Goal: Task Accomplishment & Management: Use online tool/utility

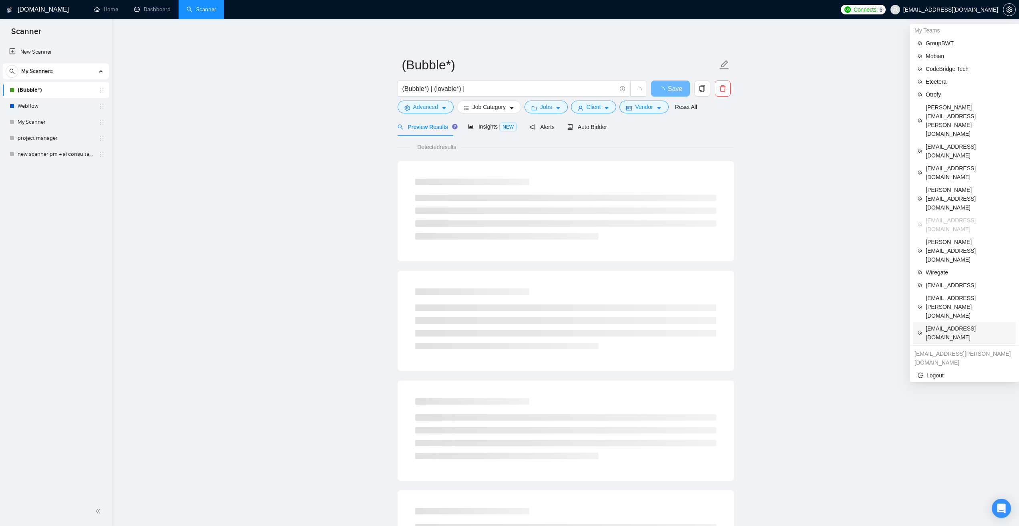
click at [949, 324] on span "[EMAIL_ADDRESS][DOMAIN_NAME]" at bounding box center [968, 333] width 85 height 18
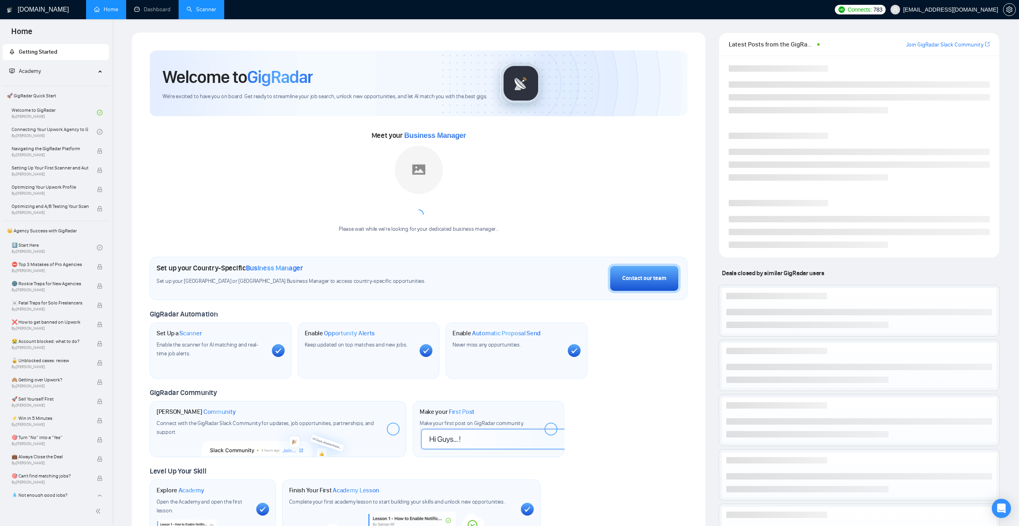
click at [190, 6] on link "Scanner" at bounding box center [202, 9] width 30 height 7
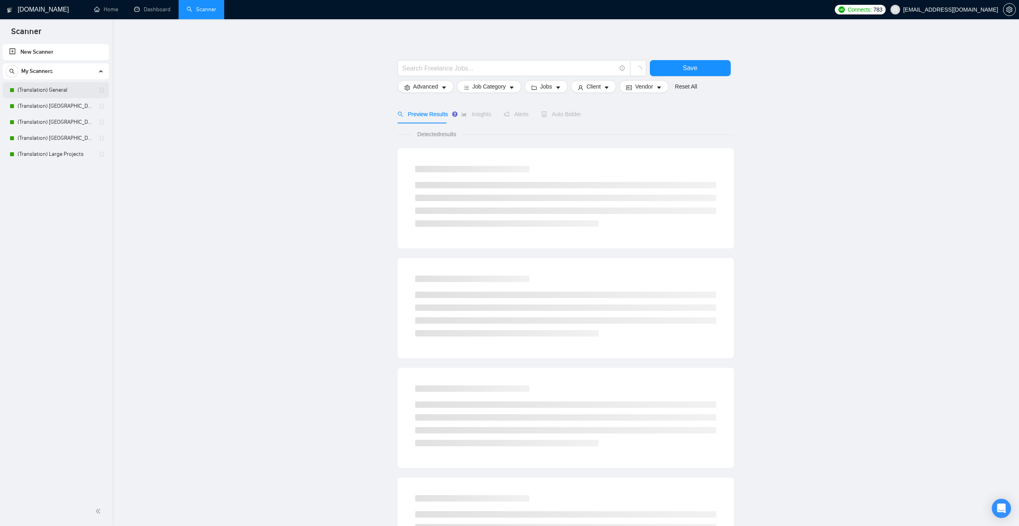
click at [34, 90] on link "(Translation) General" at bounding box center [56, 90] width 76 height 16
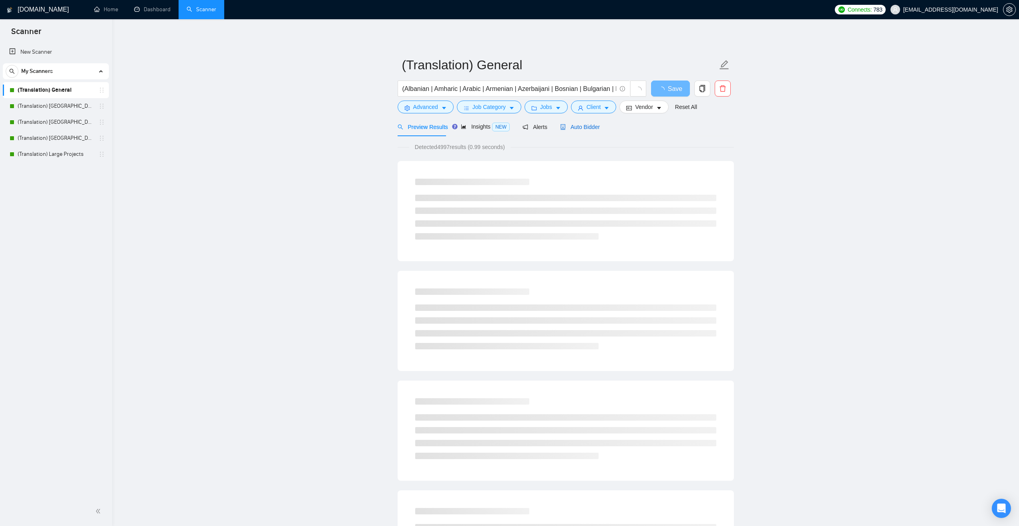
click at [583, 125] on span "Auto Bidder" at bounding box center [580, 127] width 40 height 6
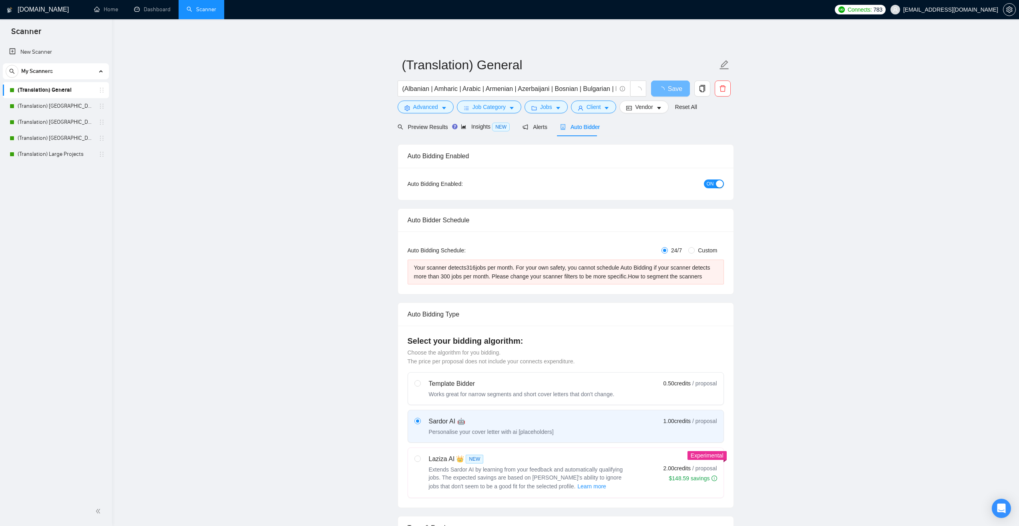
checkbox input "true"
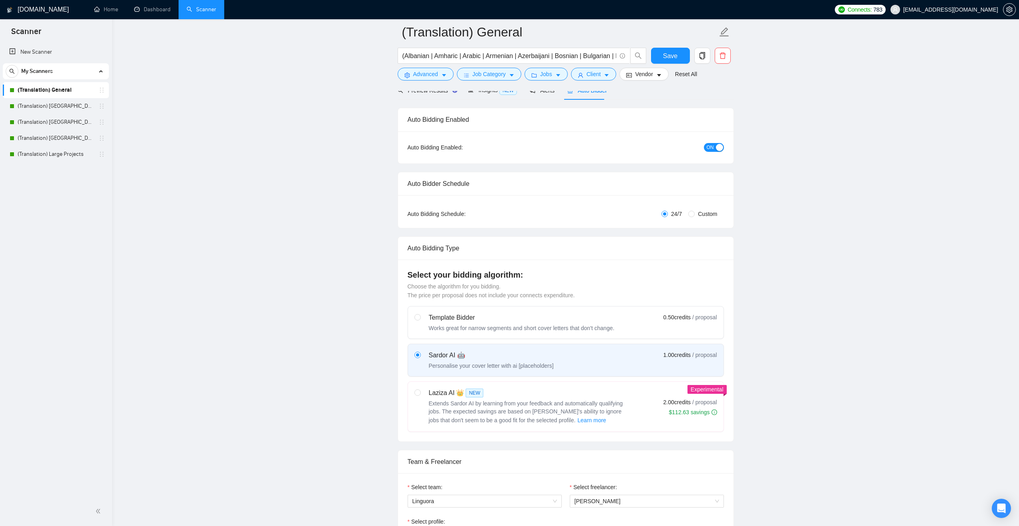
scroll to position [240, 0]
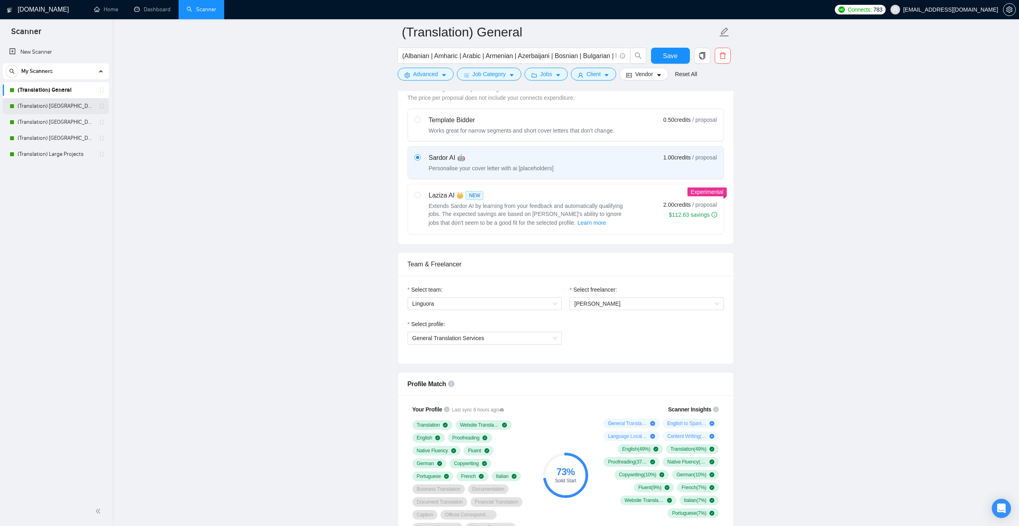
click at [67, 103] on link "(Translation) [GEOGRAPHIC_DATA]" at bounding box center [56, 106] width 76 height 16
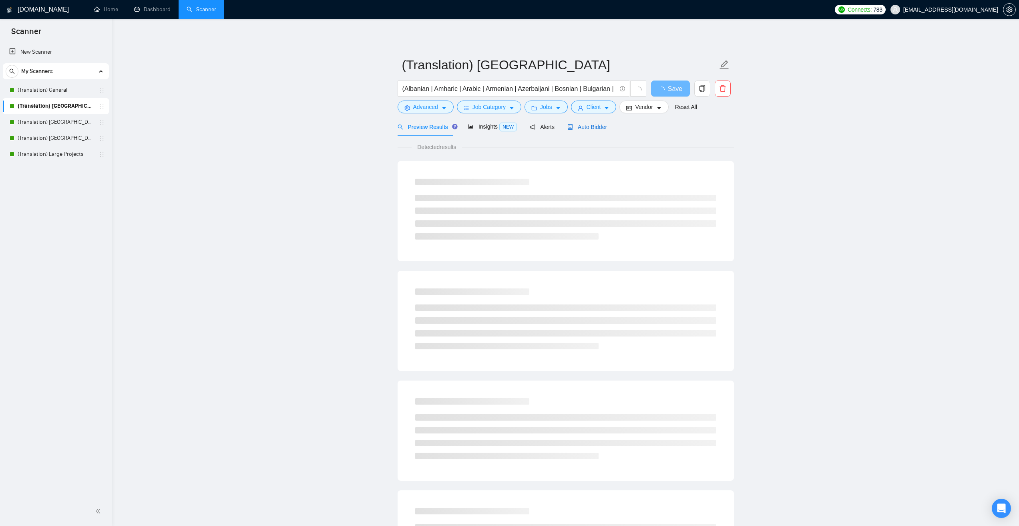
click at [586, 127] on span "Auto Bidder" at bounding box center [587, 127] width 40 height 6
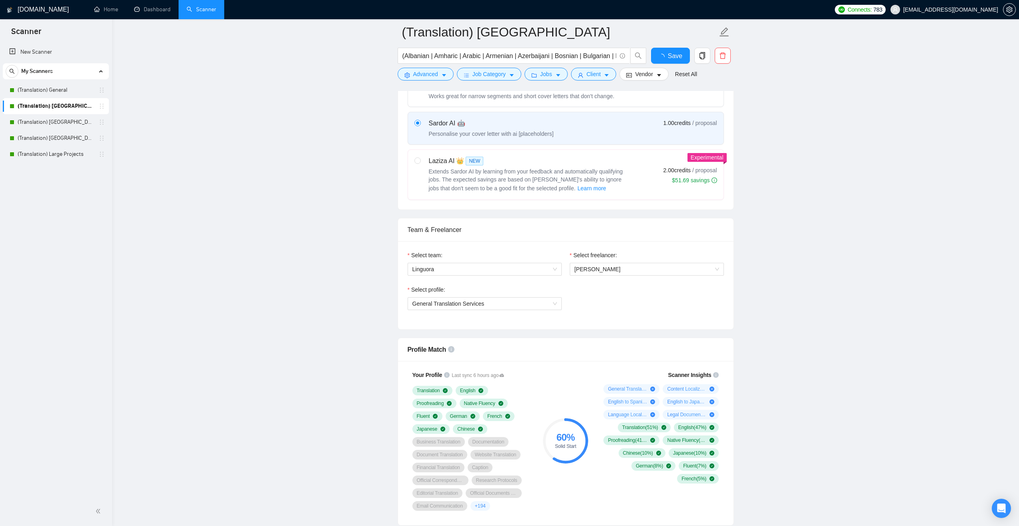
scroll to position [280, 0]
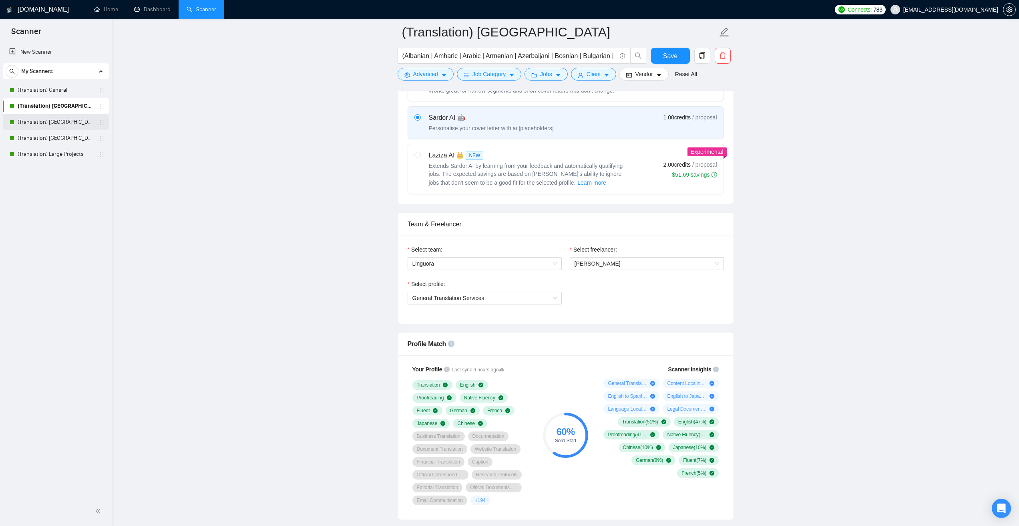
click at [81, 117] on link "(Translation) [GEOGRAPHIC_DATA]" at bounding box center [56, 122] width 76 height 16
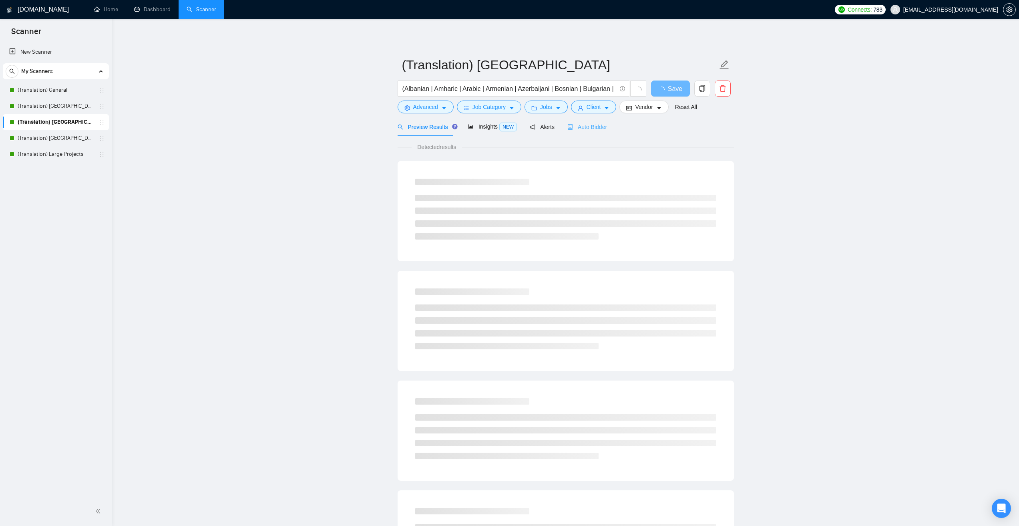
click at [598, 122] on div "Auto Bidder" at bounding box center [587, 126] width 40 height 19
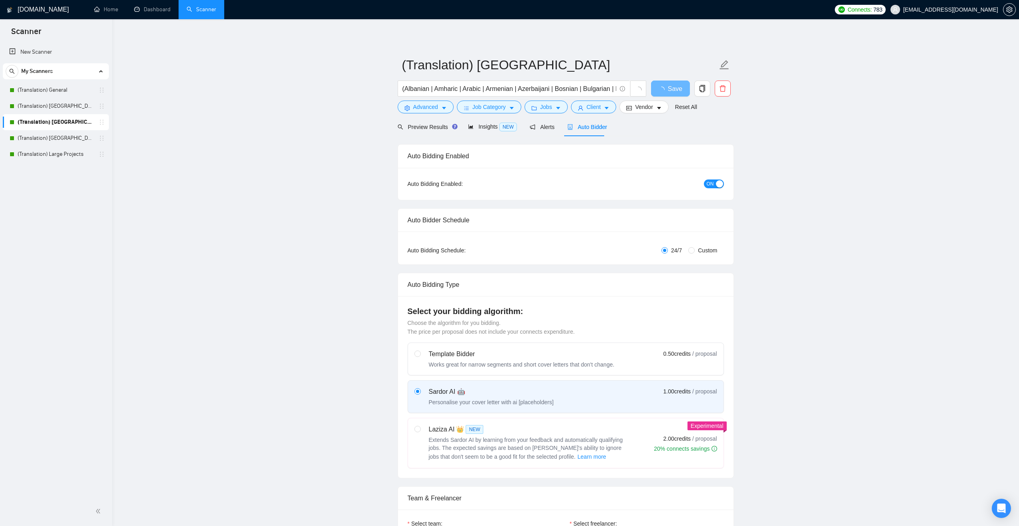
checkbox input "true"
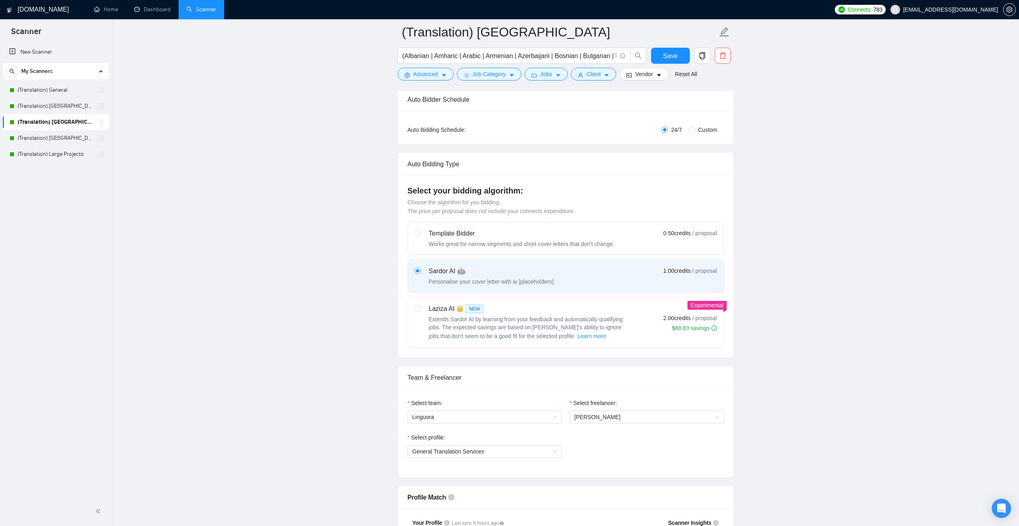
scroll to position [240, 0]
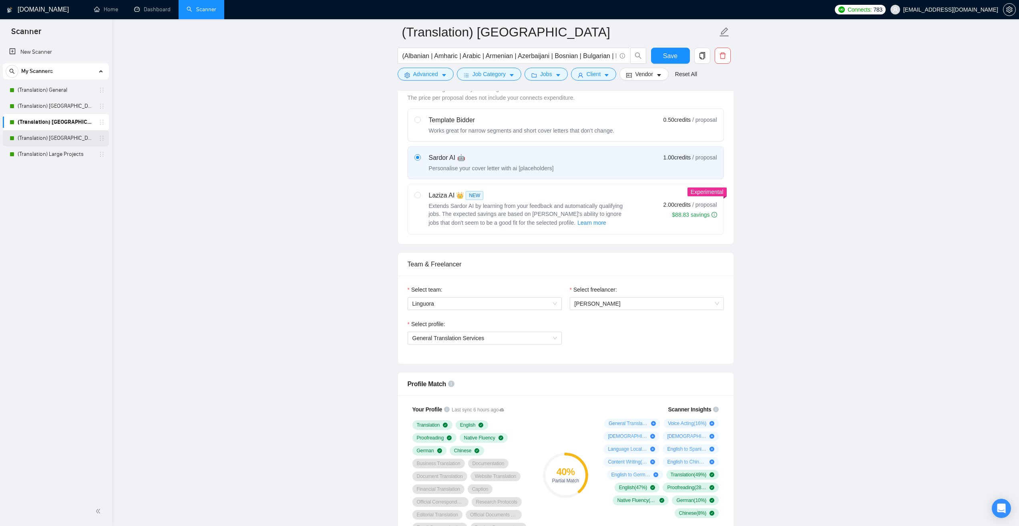
click at [56, 133] on link "(Translation) [GEOGRAPHIC_DATA]" at bounding box center [56, 138] width 76 height 16
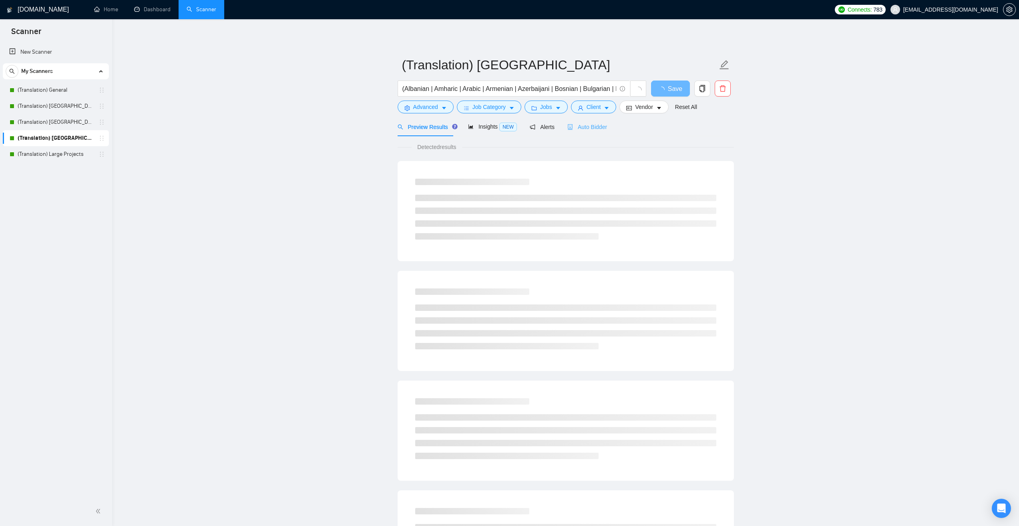
click at [598, 131] on div "Auto Bidder" at bounding box center [587, 126] width 40 height 19
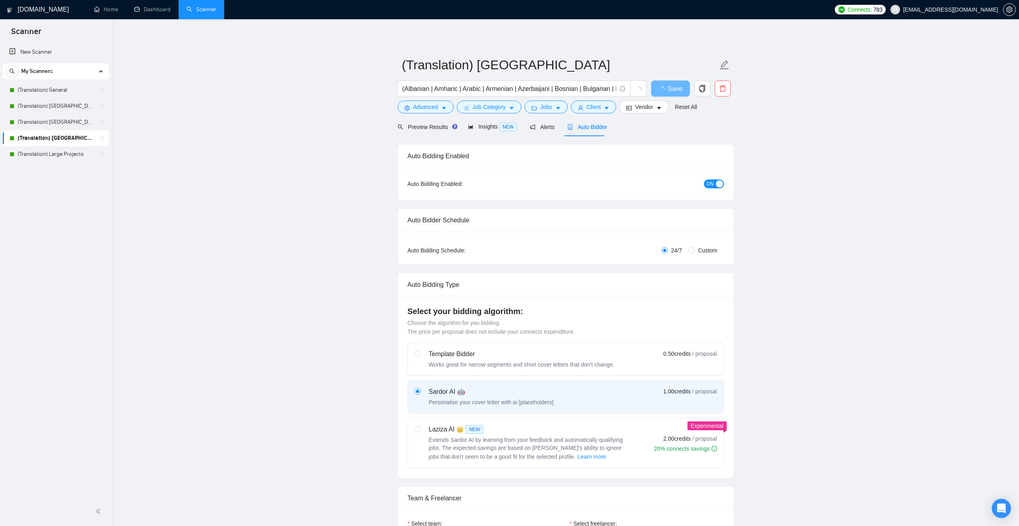
checkbox input "true"
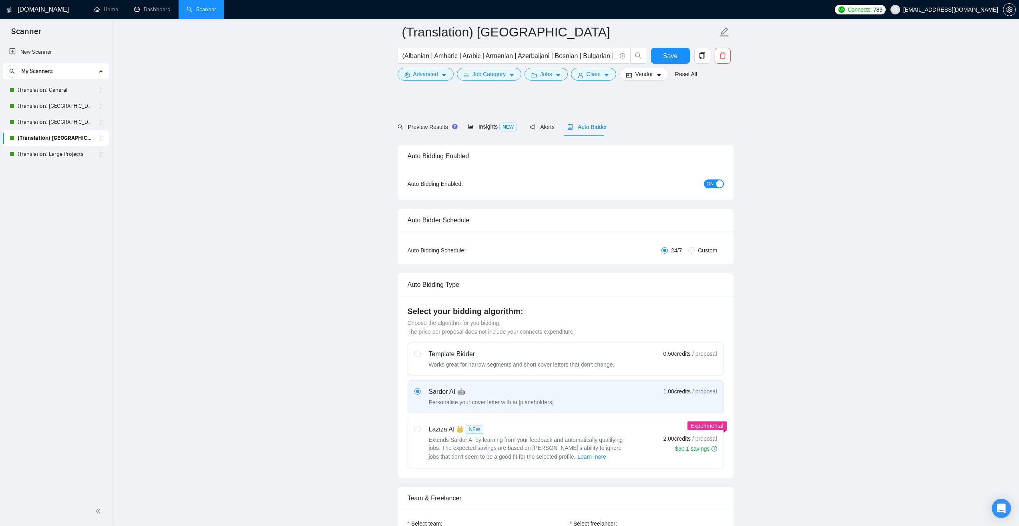
scroll to position [240, 0]
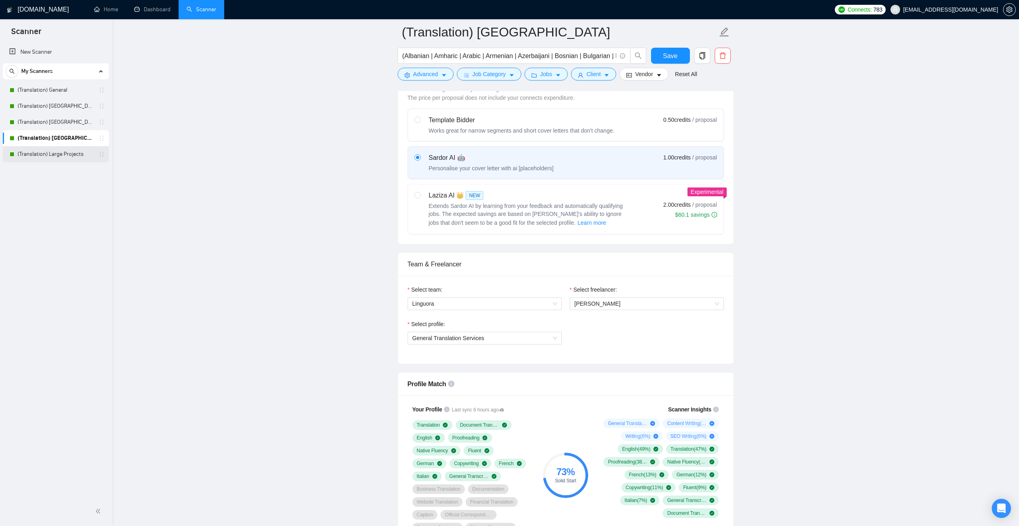
click at [46, 156] on link "(Translation) Large Projects" at bounding box center [56, 154] width 76 height 16
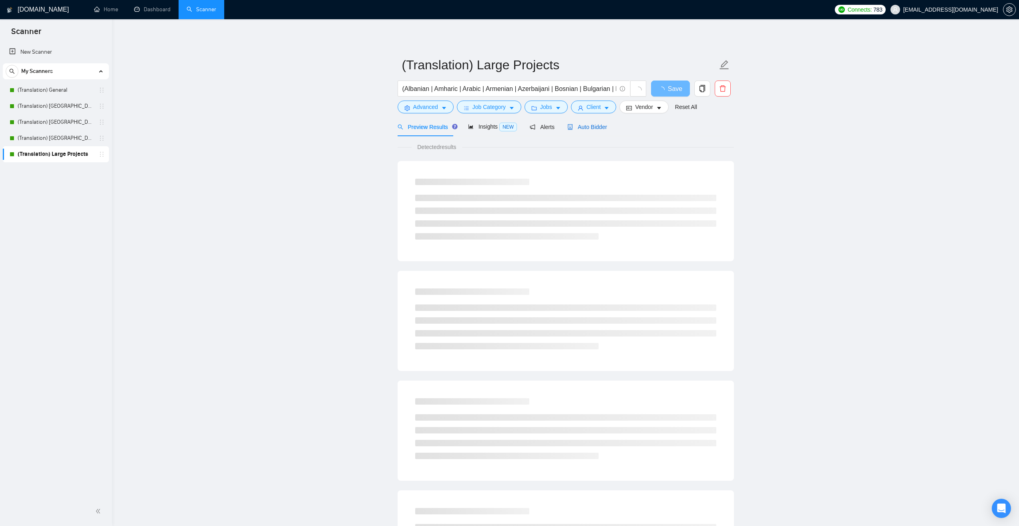
click at [590, 124] on span "Auto Bidder" at bounding box center [587, 127] width 40 height 6
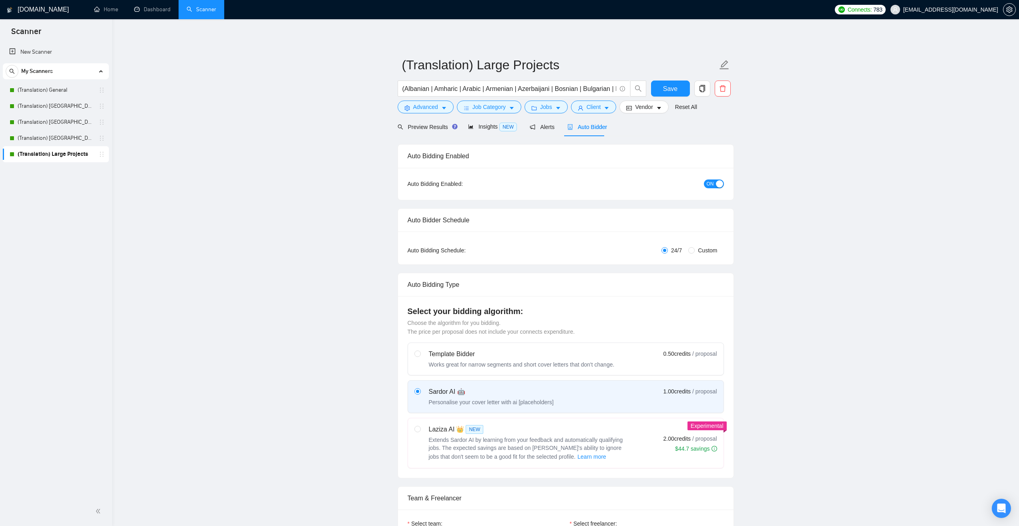
scroll to position [240, 0]
